Goal: Transaction & Acquisition: Purchase product/service

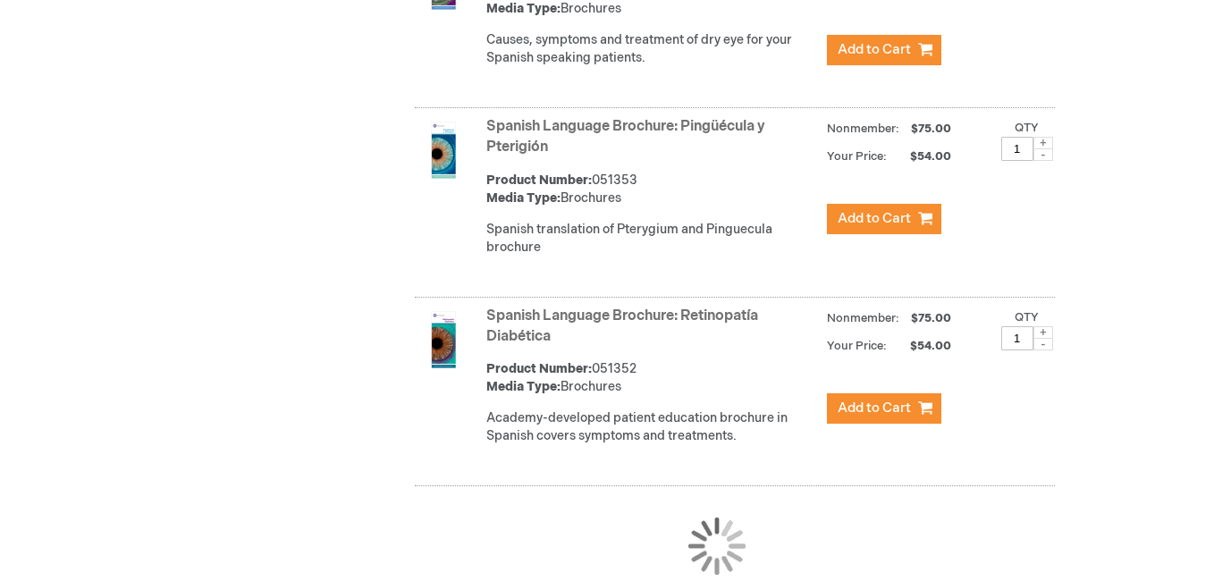
scroll to position [6780, 0]
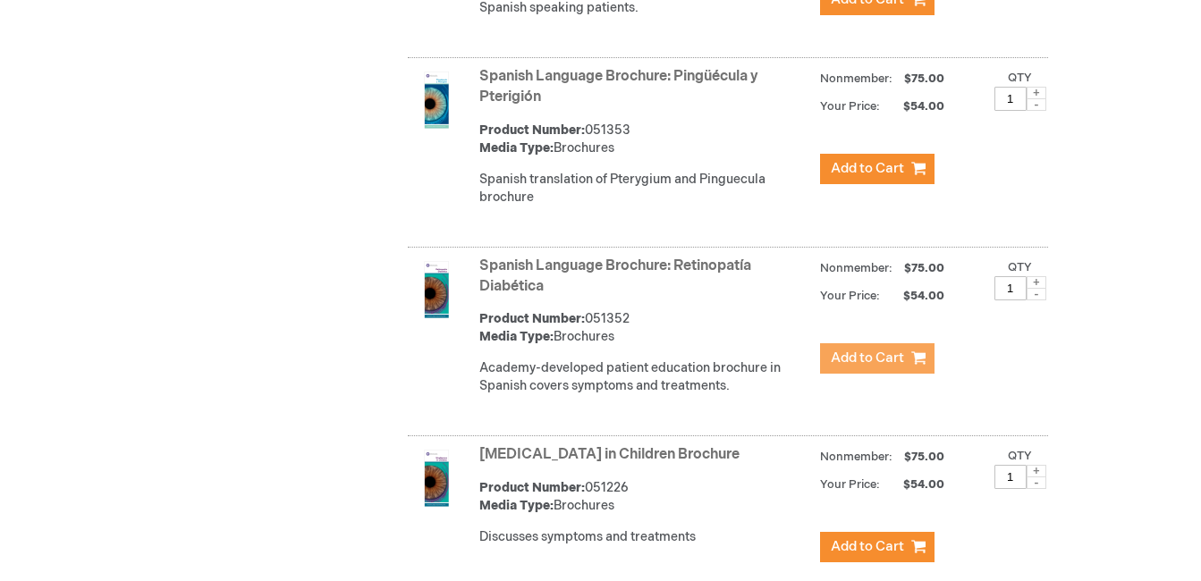
click at [880, 343] on button "Add to Cart" at bounding box center [877, 358] width 114 height 30
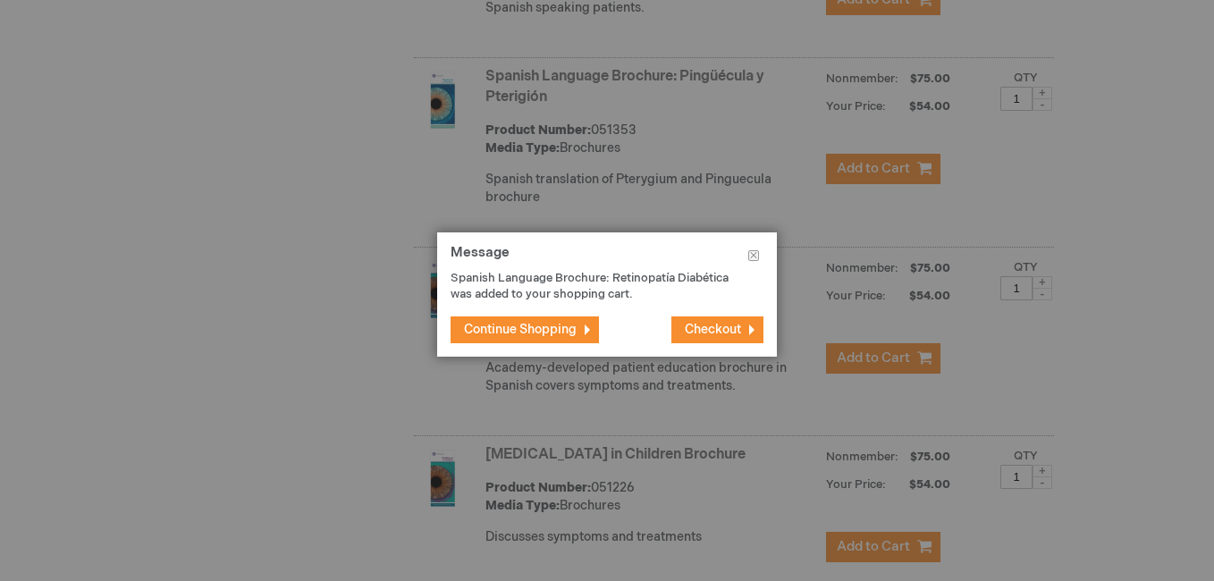
click at [714, 333] on span "Checkout" at bounding box center [713, 329] width 56 height 15
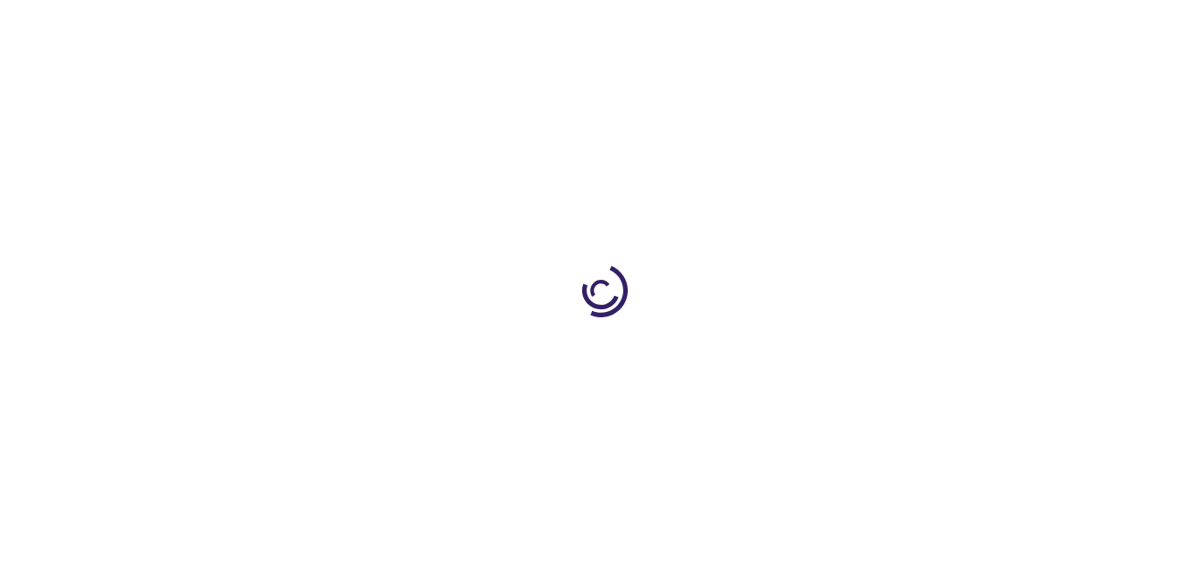
select select "US"
select select "57"
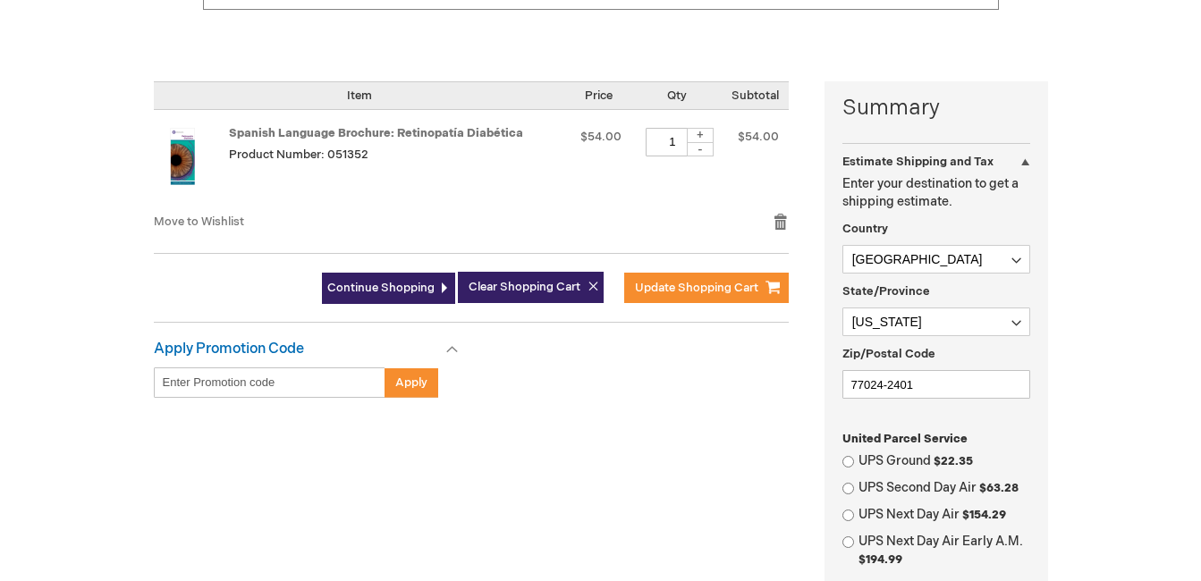
scroll to position [427, 0]
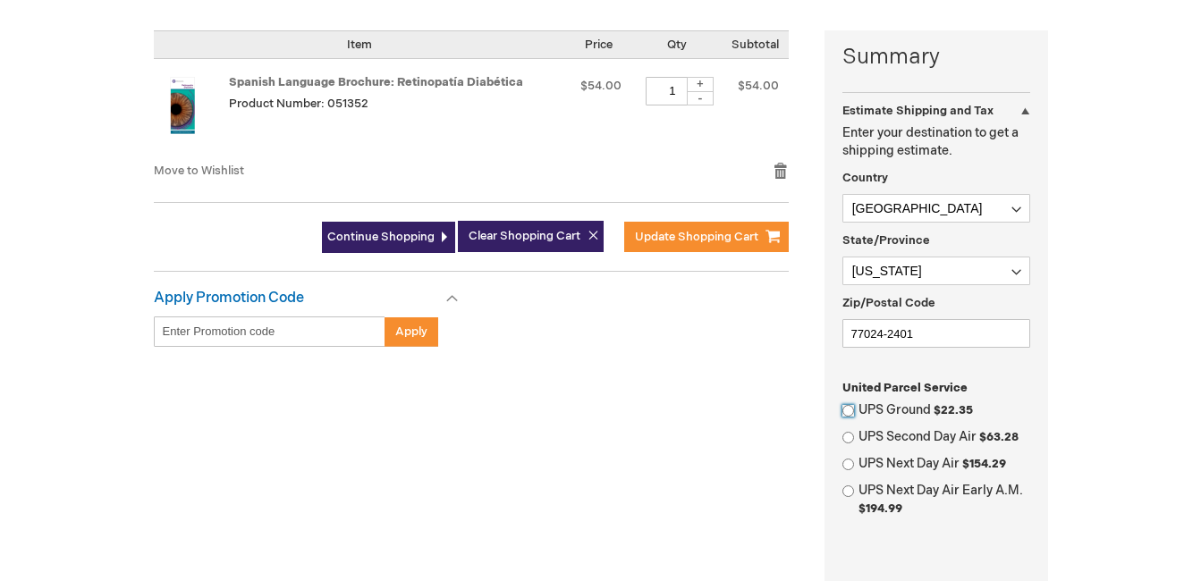
click at [846, 410] on input "UPS Ground $22.35" at bounding box center [848, 411] width 12 height 12
radio input "true"
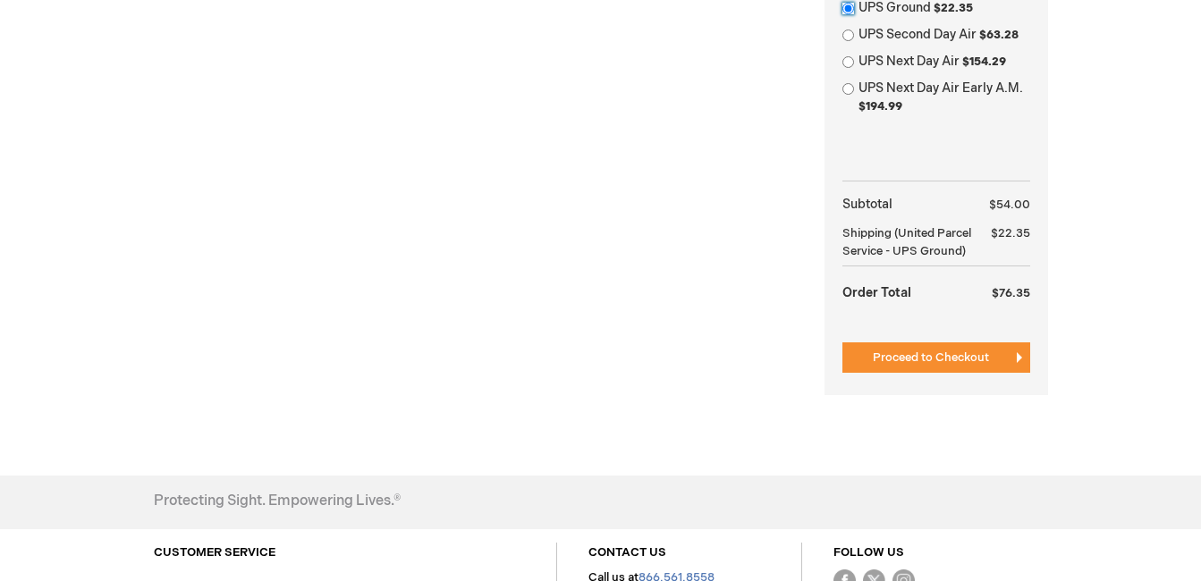
scroll to position [847, 0]
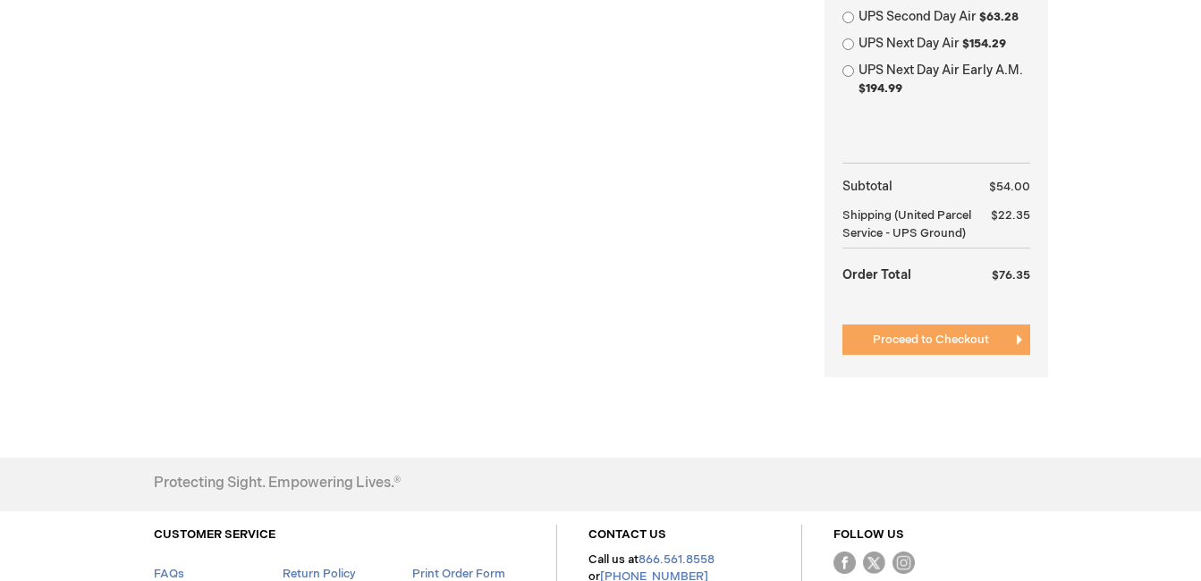
click at [942, 346] on span "Proceed to Checkout" at bounding box center [931, 340] width 116 height 14
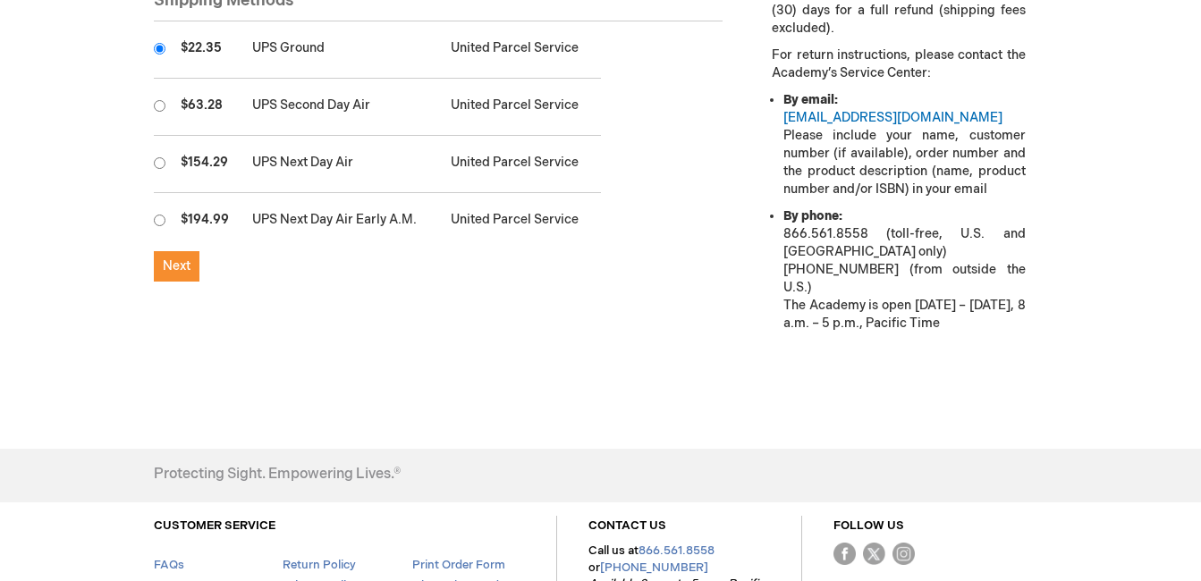
scroll to position [673, 0]
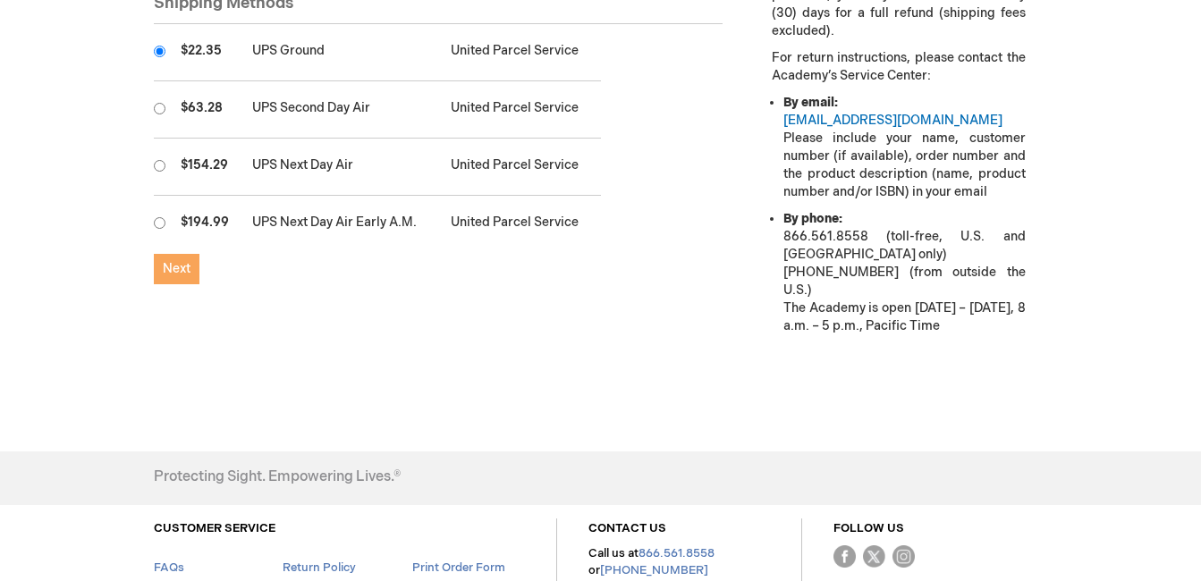
click at [167, 261] on span "Next" at bounding box center [177, 268] width 28 height 15
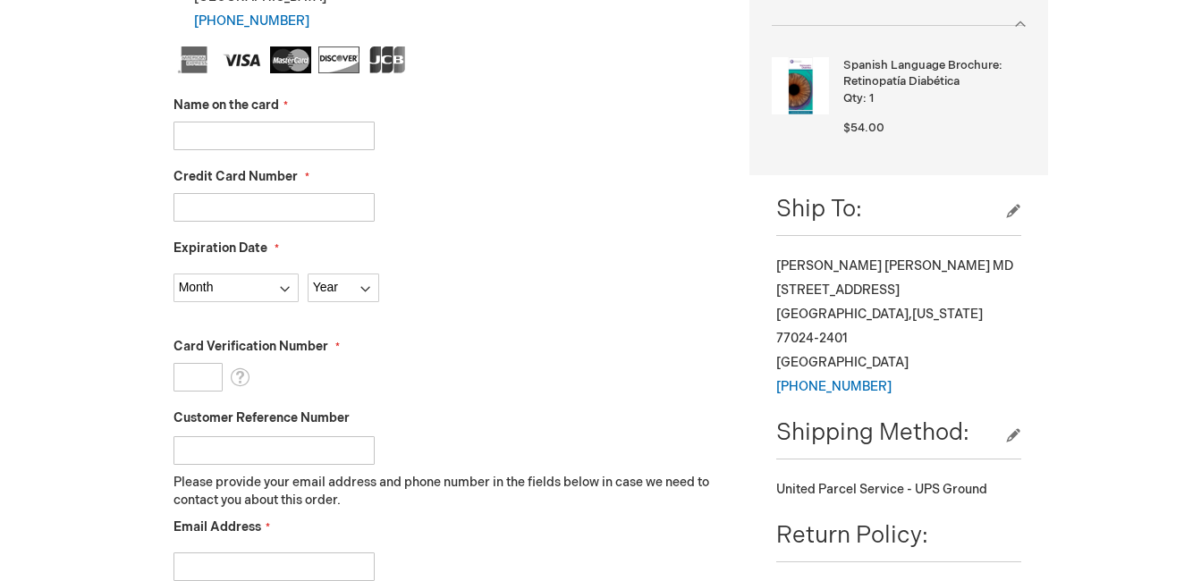
scroll to position [445, 0]
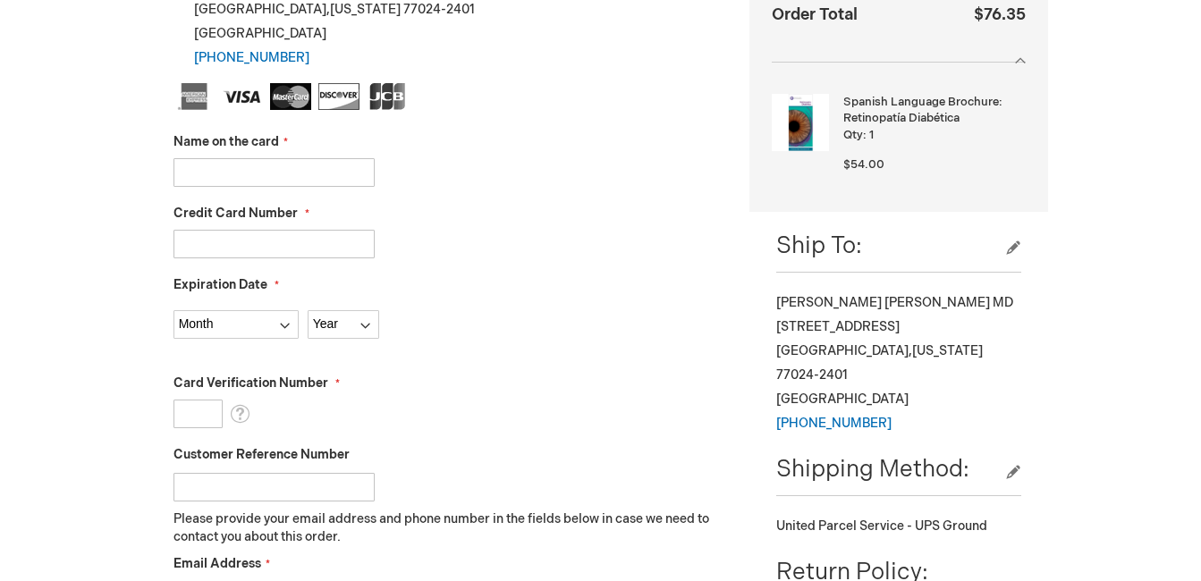
click at [351, 173] on input "Name on the card" at bounding box center [273, 172] width 201 height 29
type input "[PERSON_NAME]"
type input "371549647342001"
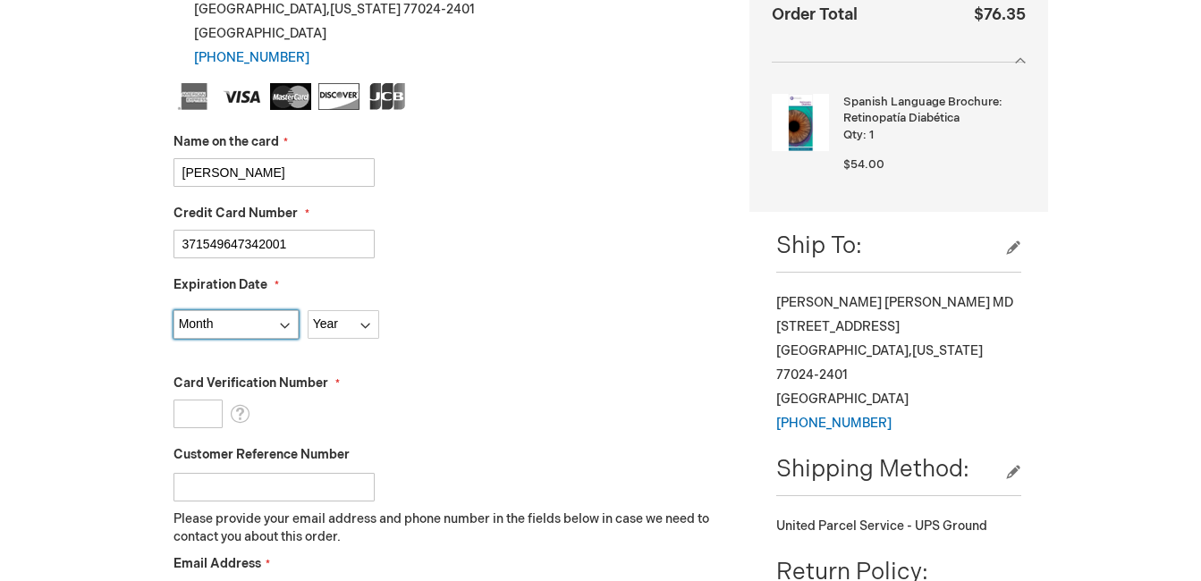
select select "9"
select select "2025"
click at [193, 410] on input "Card Verification Number" at bounding box center [197, 414] width 49 height 29
type input "8262"
drag, startPoint x: 1208, startPoint y: 246, endPoint x: 1161, endPoint y: 430, distance: 190.2
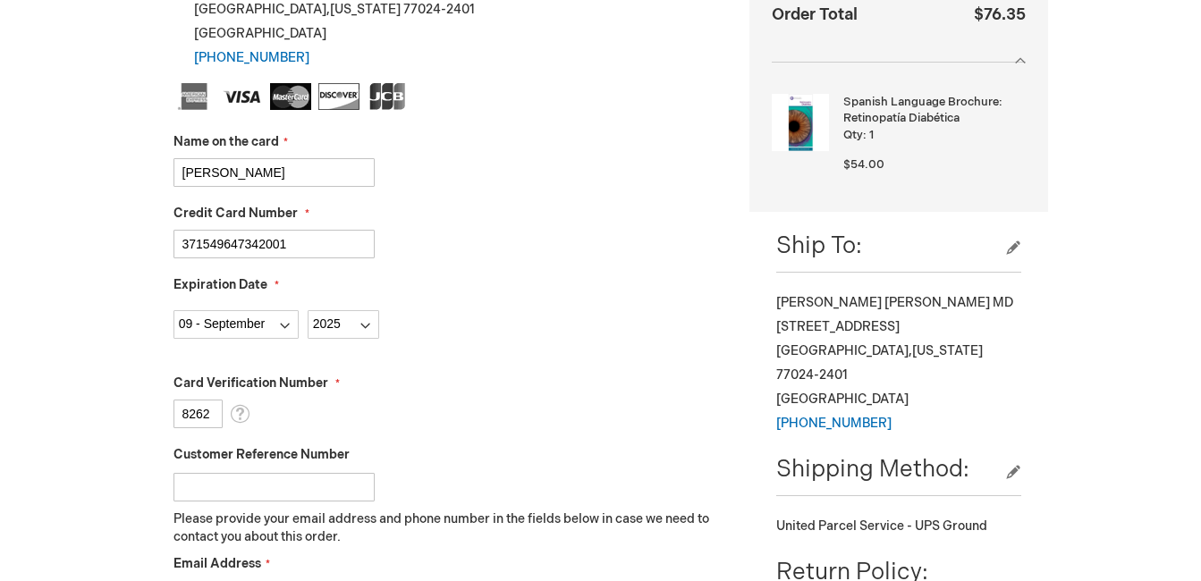
click at [1161, 430] on div "Alan Jarrett Log Out Search My Cart 1 1 items CLOSE RECENTLY ADDED ITEM(S) Clos…" at bounding box center [600, 496] width 1201 height 1882
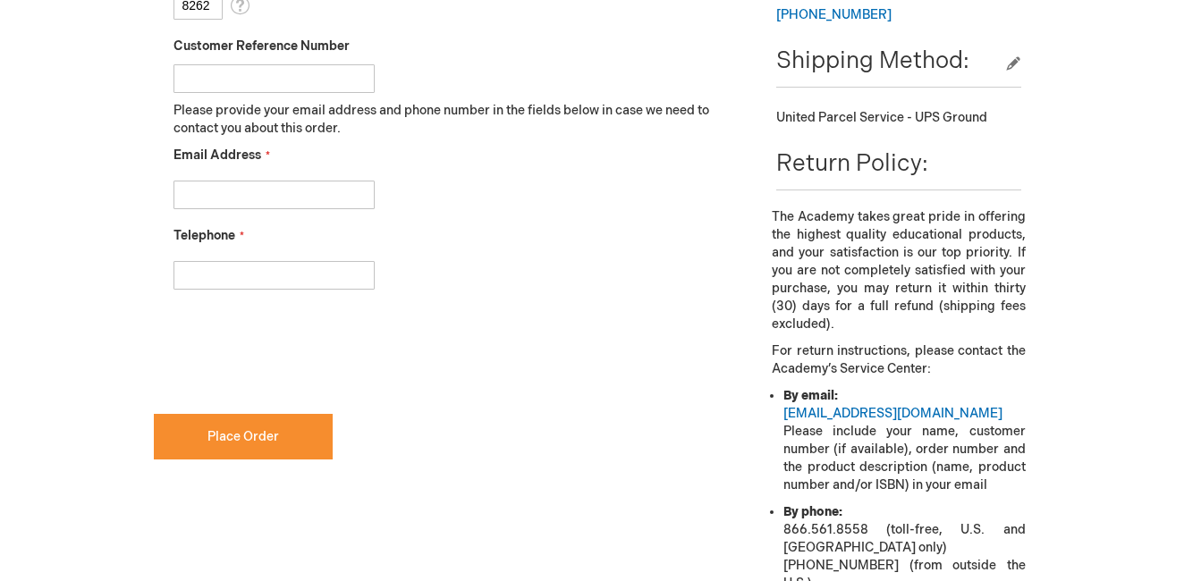
scroll to position [857, 0]
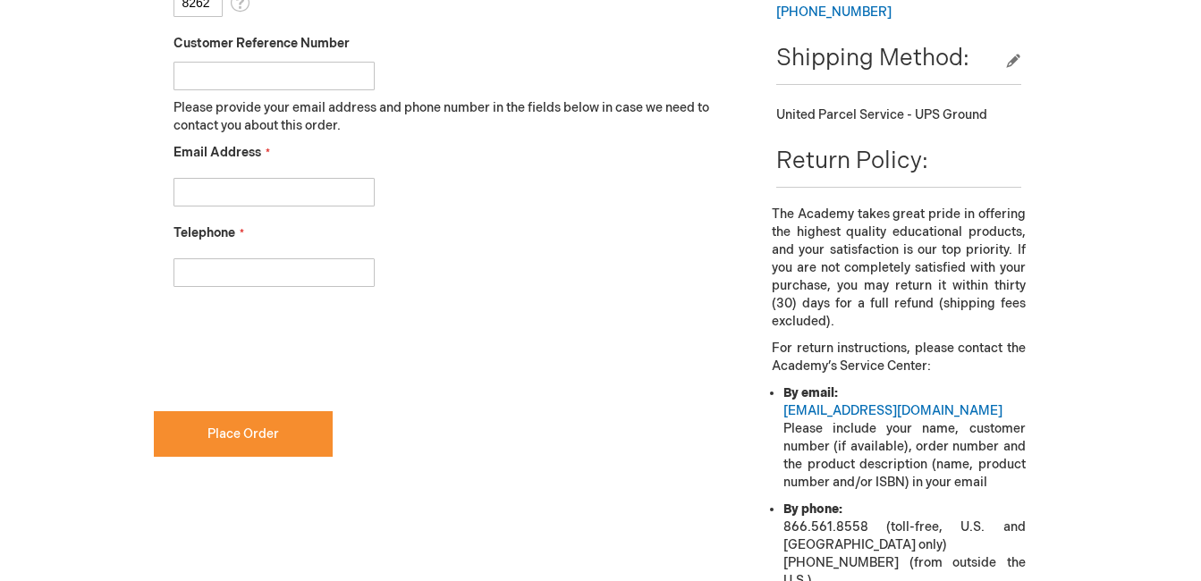
checkbox input "true"
click at [243, 189] on input "Email Address" at bounding box center [273, 192] width 201 height 29
type input "MDAlanJarrett@gmail.com"
type input "17134611169"
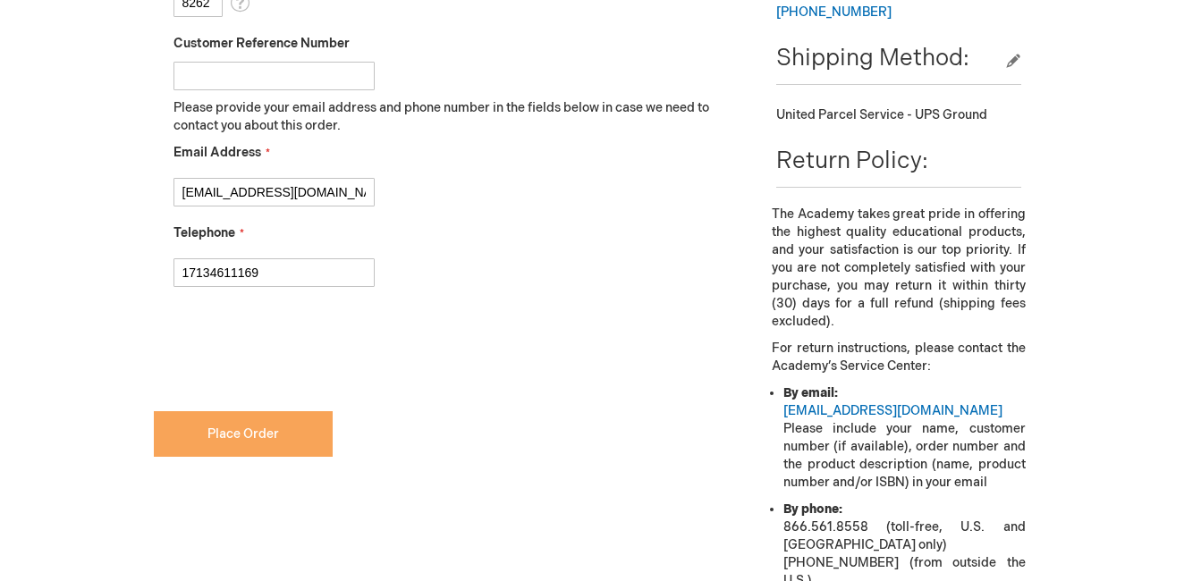
type input "MDAlanJarrett@gmail.com"
click at [271, 437] on span "Place Order" at bounding box center [243, 434] width 72 height 15
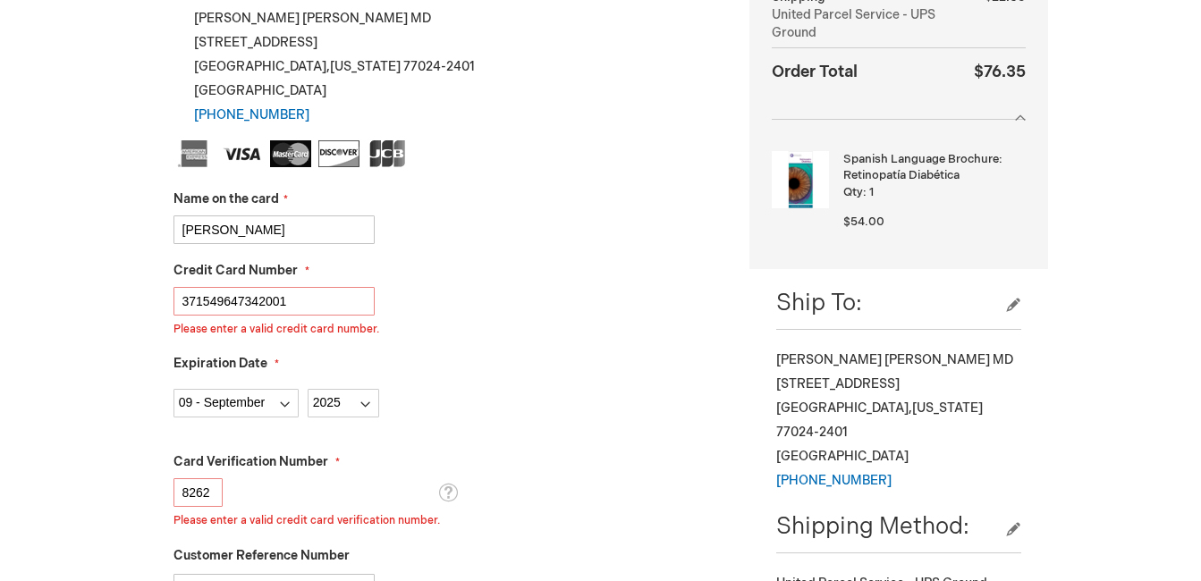
scroll to position [384, 0]
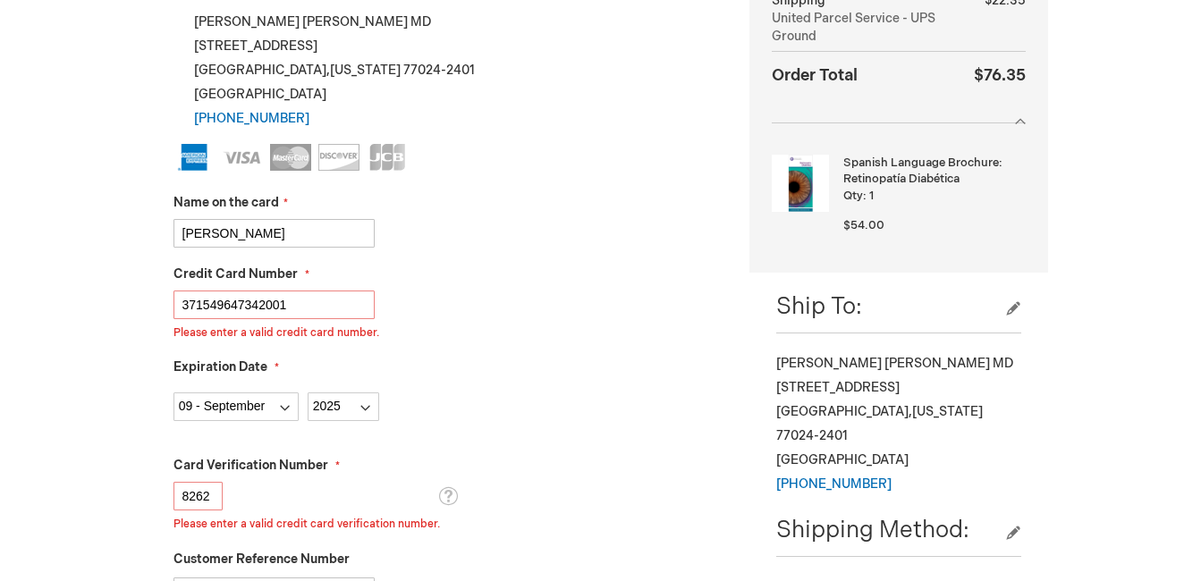
click at [555, 276] on div "Credit Card Number 371559647342001 Please enter a valid credit card number." at bounding box center [448, 303] width 550 height 75
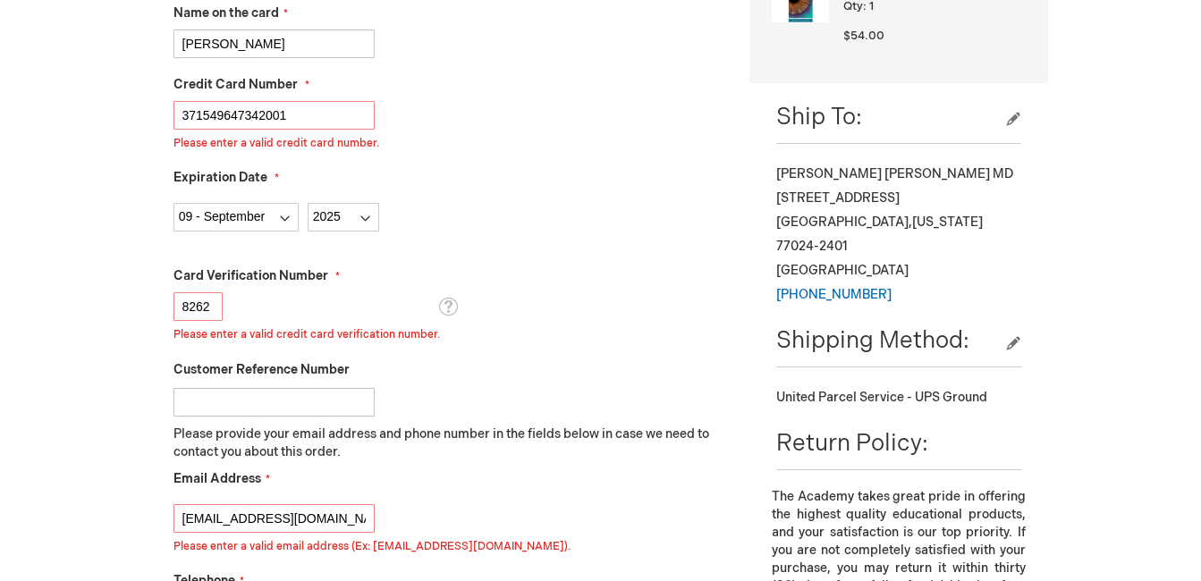
scroll to position [773, 0]
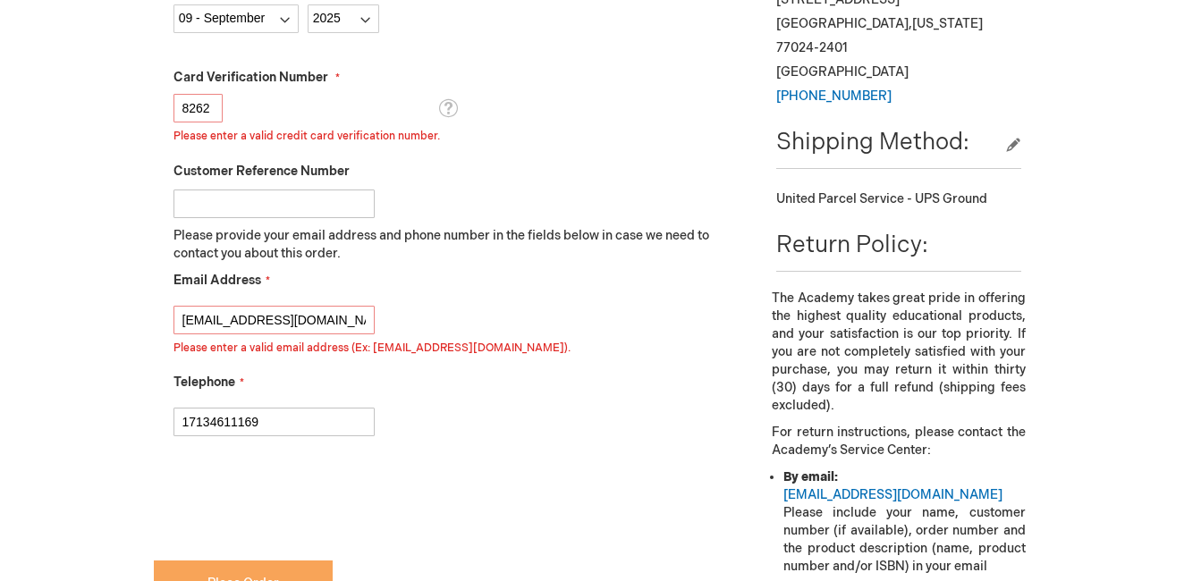
click at [308, 571] on button "Place Order" at bounding box center [243, 584] width 179 height 46
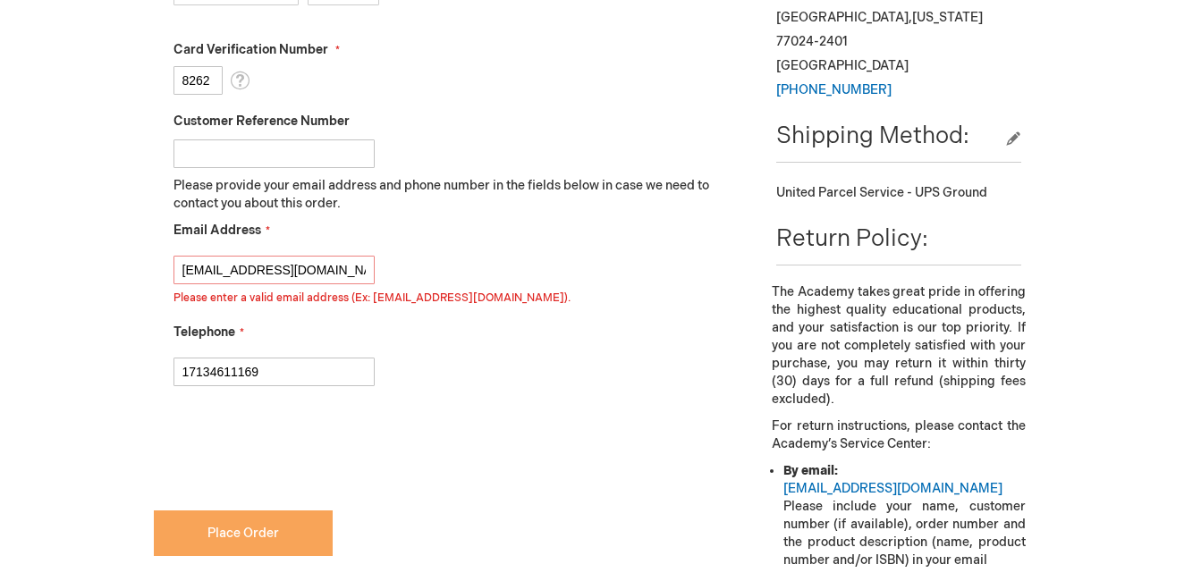
click at [287, 540] on button "Place Order" at bounding box center [243, 534] width 179 height 46
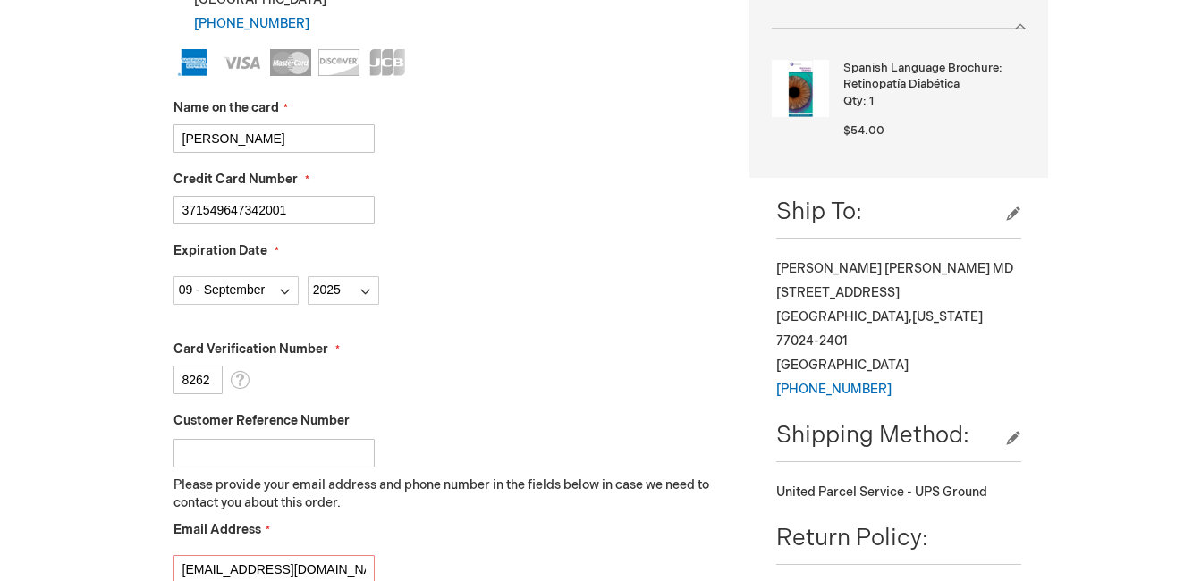
scroll to position [436, 0]
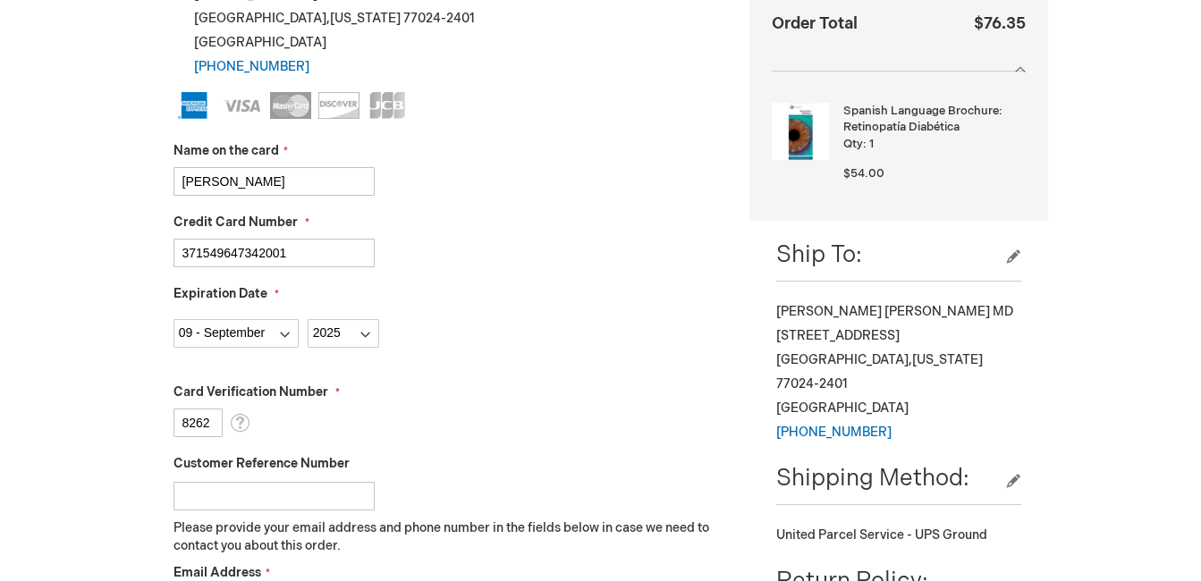
click at [337, 239] on input "371559647342001" at bounding box center [273, 253] width 201 height 29
type input "3"
type input "438857615076184"
click at [496, 225] on div "Credit Card Number 438857615076184" at bounding box center [448, 241] width 550 height 54
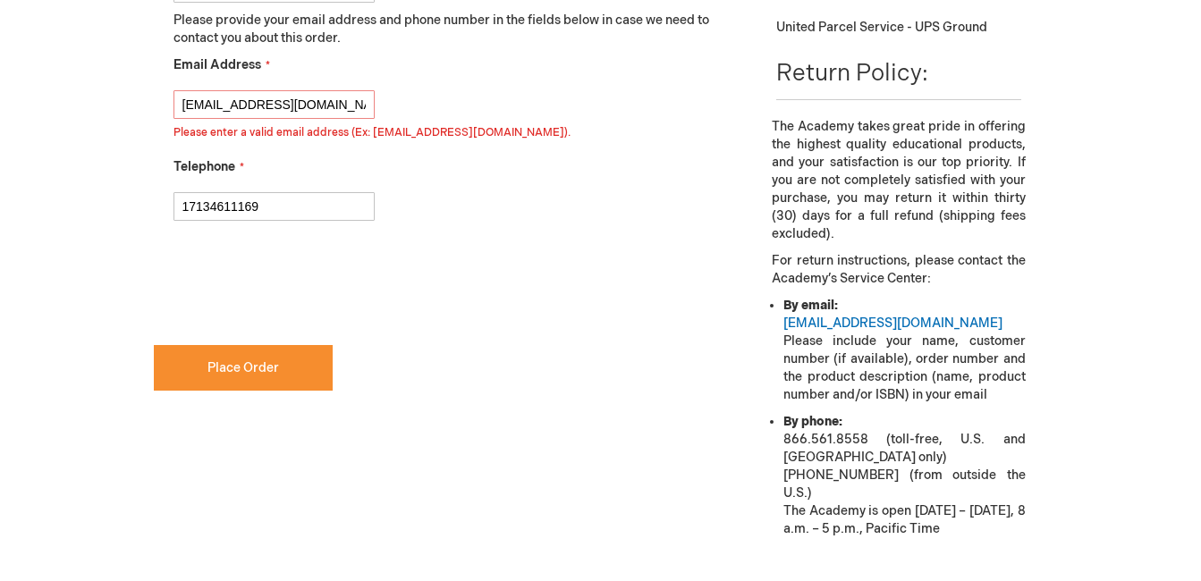
click at [281, 327] on input "This is a required field." at bounding box center [439, 340] width 570 height 29
checkbox input "true"
click at [520, 213] on div "17134611169" at bounding box center [448, 202] width 550 height 38
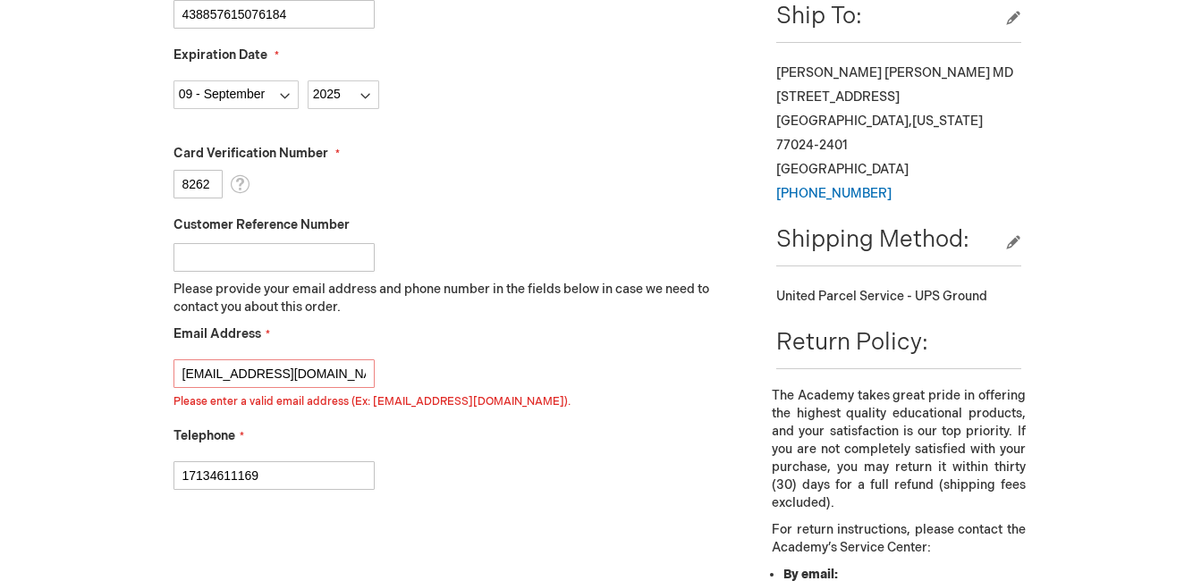
scroll to position [622, 0]
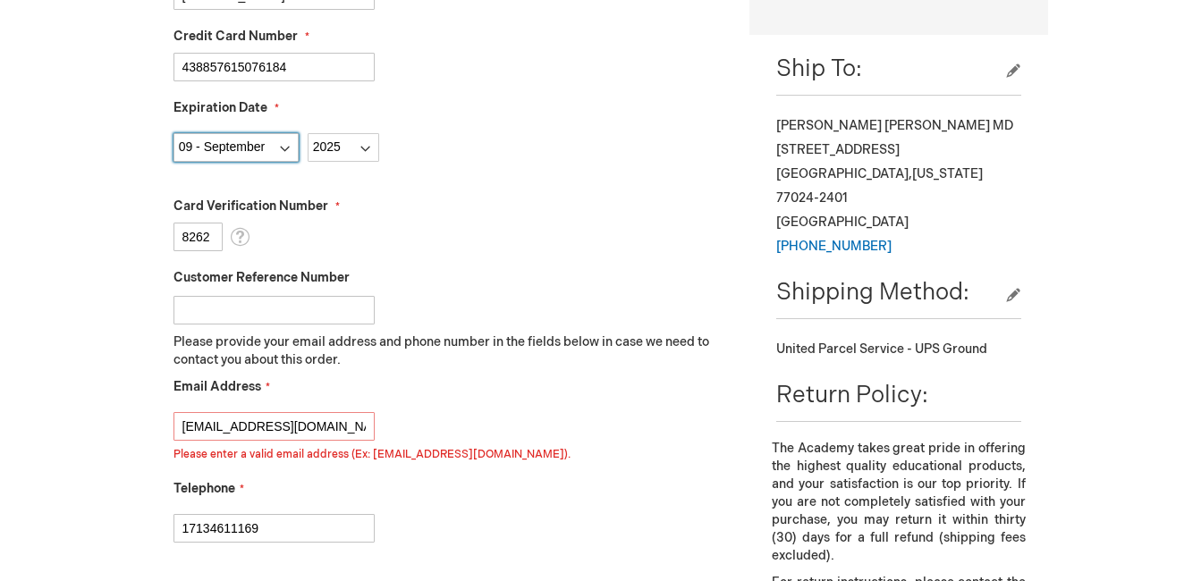
click at [286, 139] on select "Month 01 - January 02 - February 03 - March 04 - April 05 - May 06 - June 07 - …" at bounding box center [235, 147] width 125 height 29
select select "2"
click at [173, 133] on select "Month 01 - January 02 - February 03 - March 04 - April 05 - May 06 - June 07 - …" at bounding box center [235, 147] width 125 height 29
click at [355, 149] on select "Year 2025 2026 2027 2028 2029 2030 2031 2032 2033 2034 2035" at bounding box center [344, 147] width 72 height 29
select select "2027"
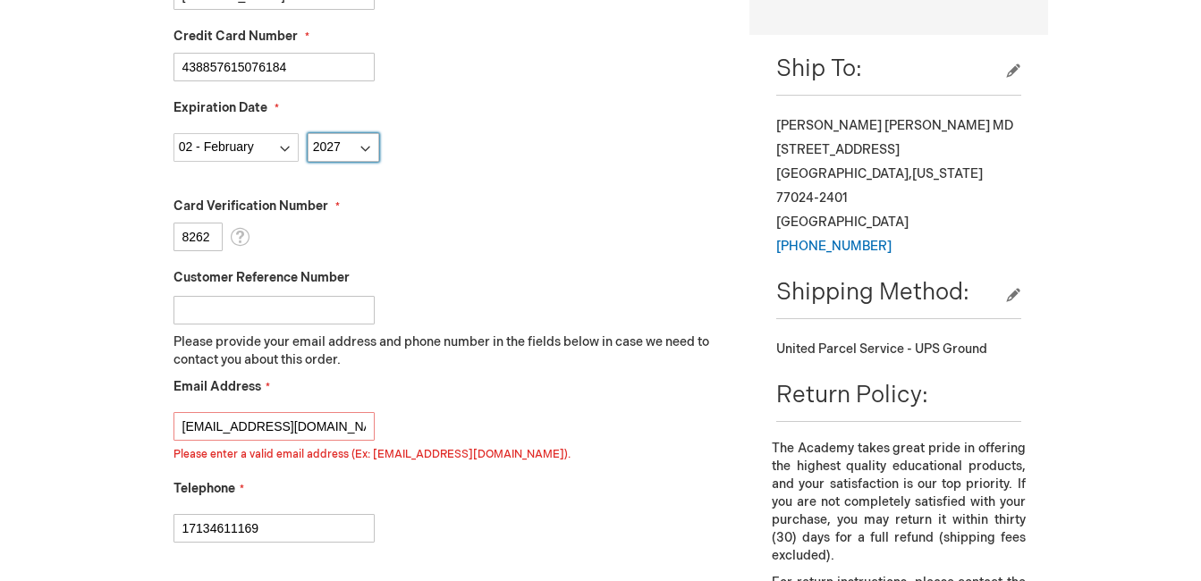
click at [308, 133] on select "Year 2025 2026 2027 2028 2029 2030 2031 2032 2033 2034 2035" at bounding box center [344, 147] width 72 height 29
click at [210, 235] on input "8262" at bounding box center [197, 237] width 49 height 29
type input "8"
type input "509"
click at [544, 249] on div "Card Verification Number 509 What is this?" at bounding box center [448, 225] width 550 height 54
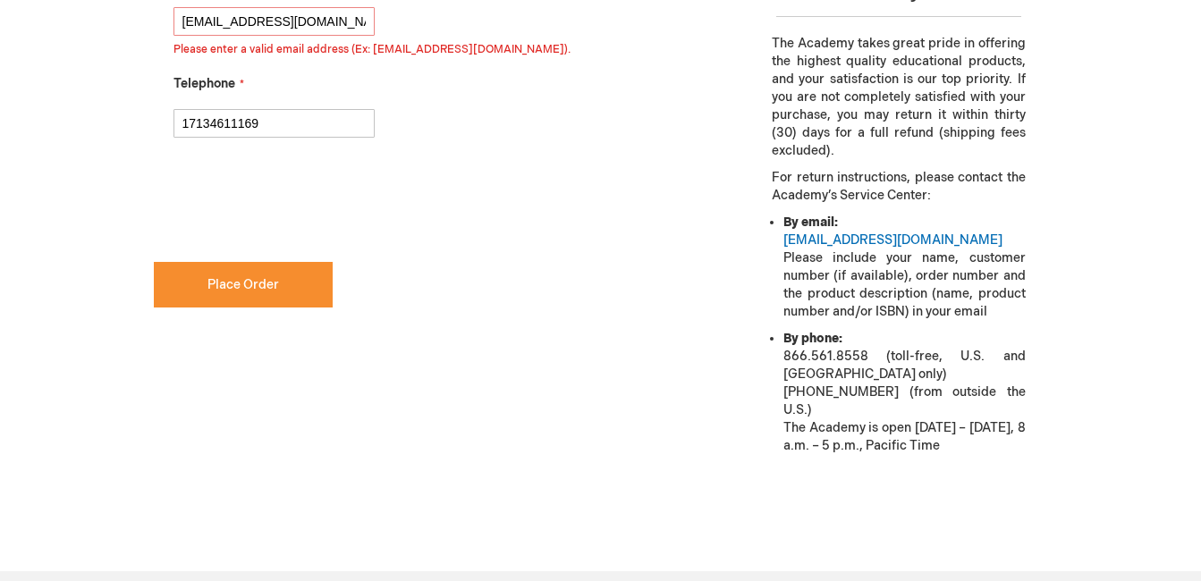
scroll to position [1031, 0]
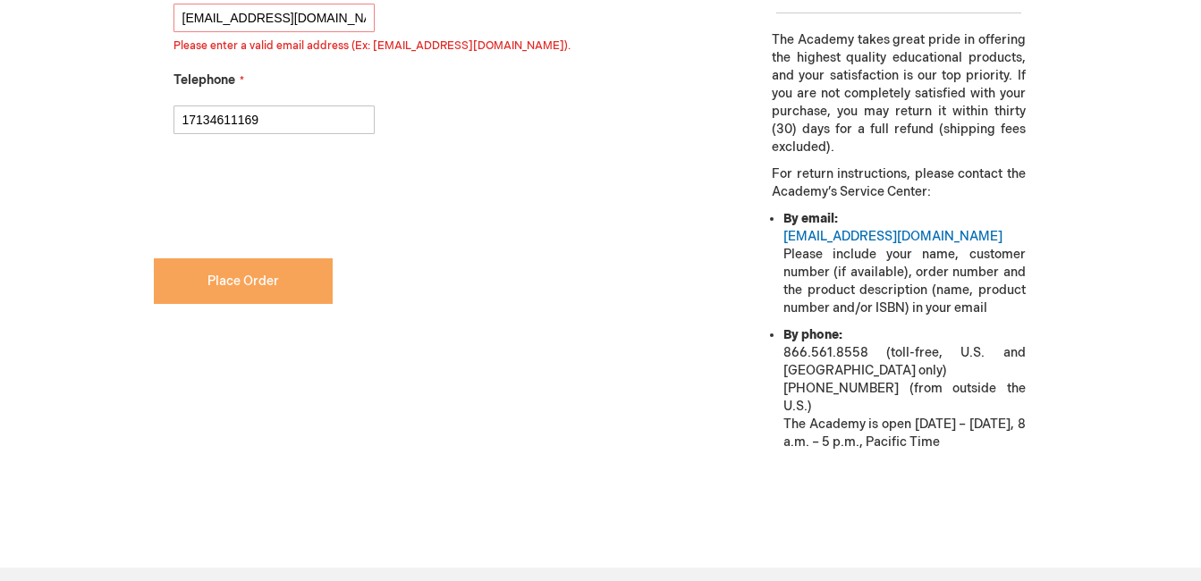
click at [252, 302] on button "Place Order" at bounding box center [243, 281] width 179 height 46
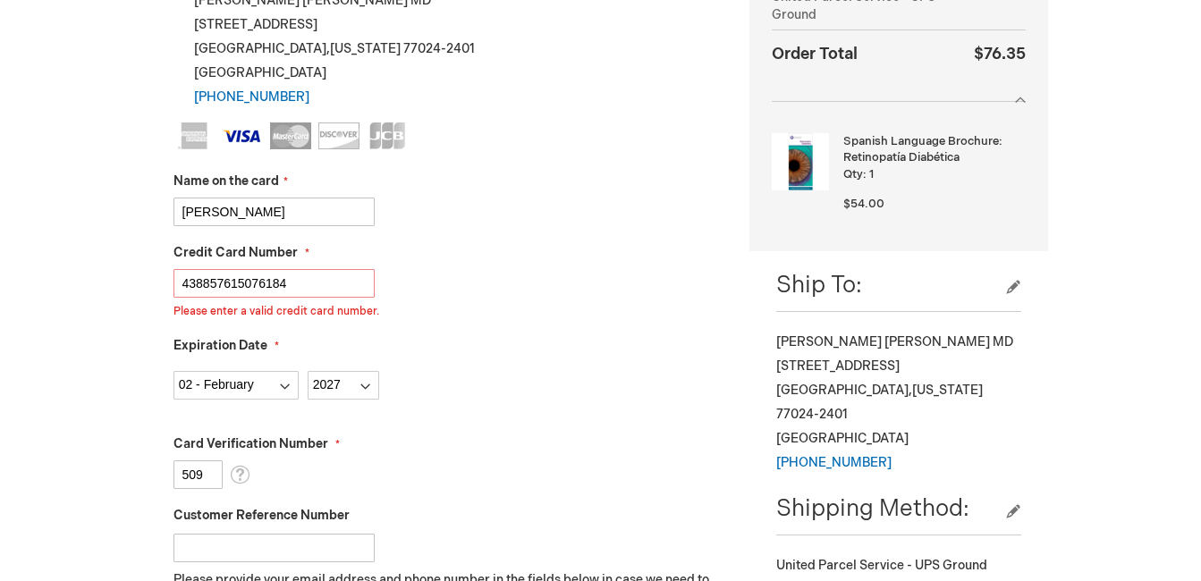
scroll to position [384, 0]
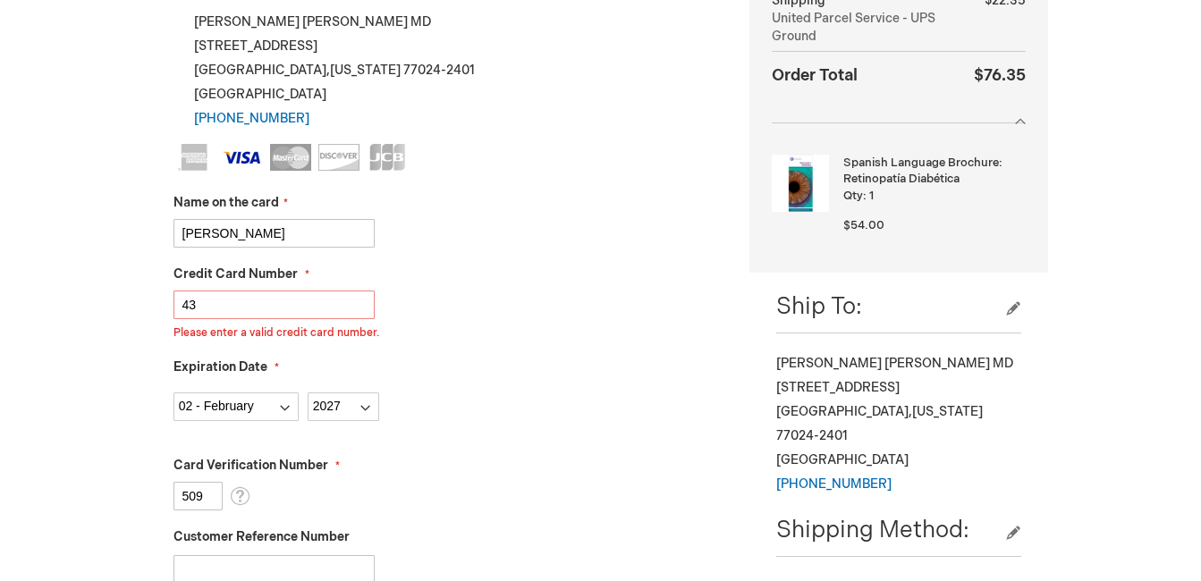
type input "4"
type input "4388576150761784"
click at [536, 274] on div "Credit Card Number 4388576150761784 Please enter a valid credit card number." at bounding box center [448, 303] width 550 height 75
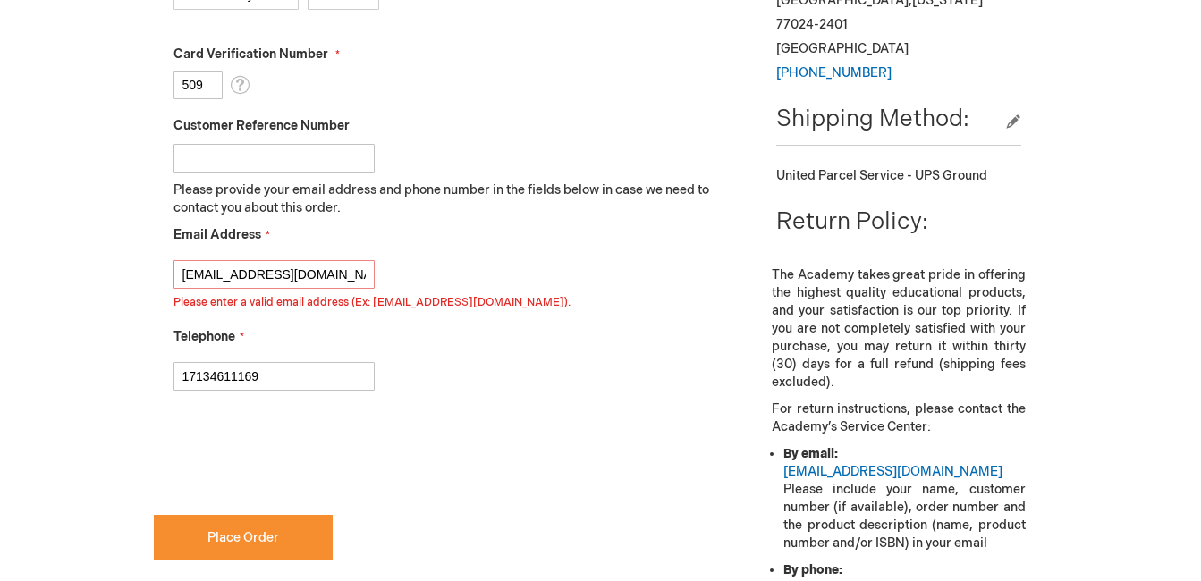
scroll to position [805, 0]
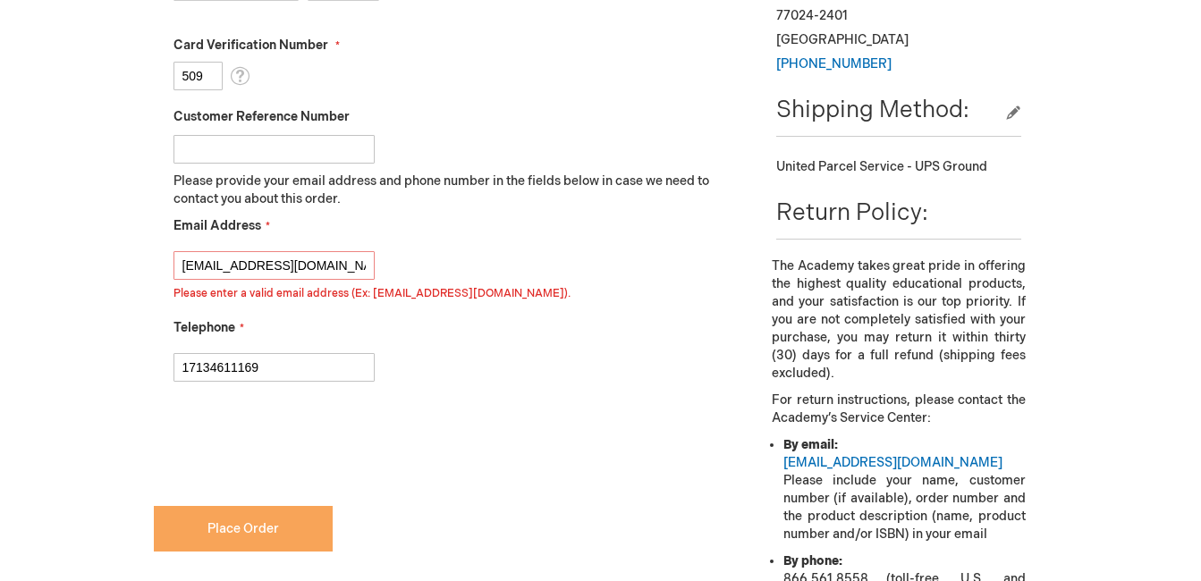
click at [297, 526] on button "Place Order" at bounding box center [243, 529] width 179 height 46
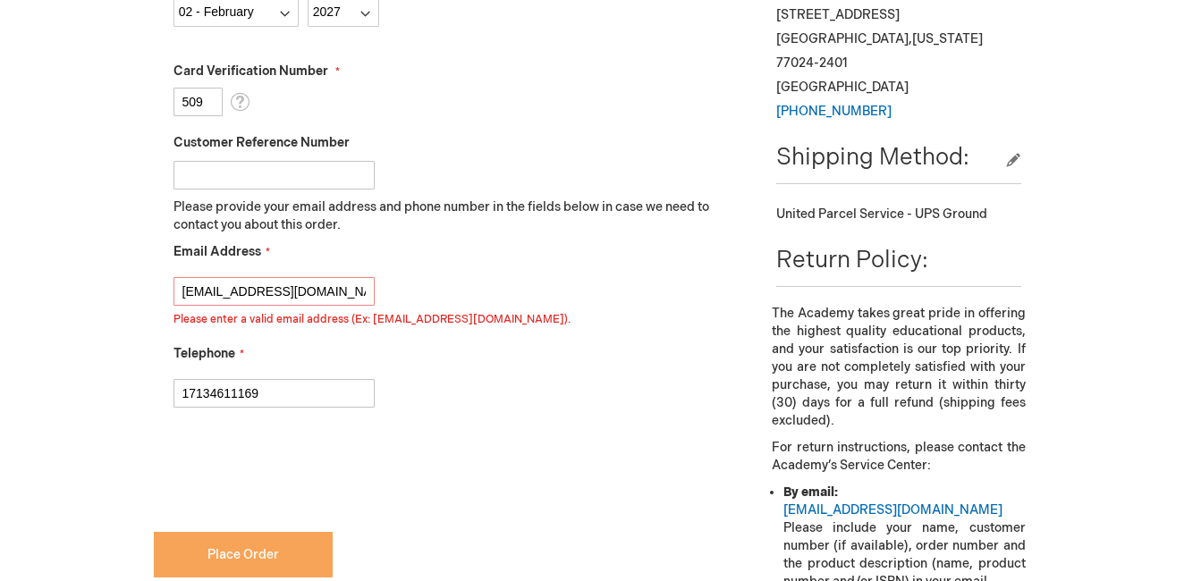
scroll to position [756, 0]
click at [297, 526] on input "This is a required field." at bounding box center [439, 528] width 570 height 29
click at [355, 292] on input "MDAlanJarrett@gmail.com" at bounding box center [273, 292] width 201 height 29
type input "MDAlanJarrett@gmail.com"
click at [60, 362] on div "Alan Jarrett Log Out Search My Cart 1 1 items CLOSE RECENTLY ADDED ITEM(S) Clos…" at bounding box center [600, 185] width 1201 height 1882
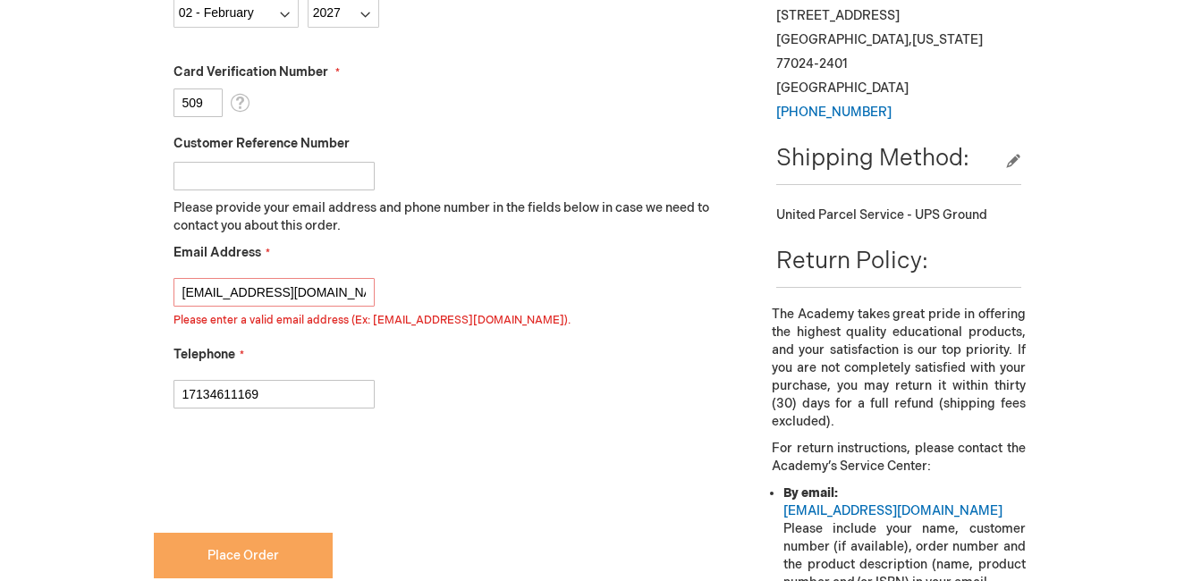
click at [261, 559] on span "Place Order" at bounding box center [243, 555] width 72 height 15
